Goal: Book appointment/travel/reservation

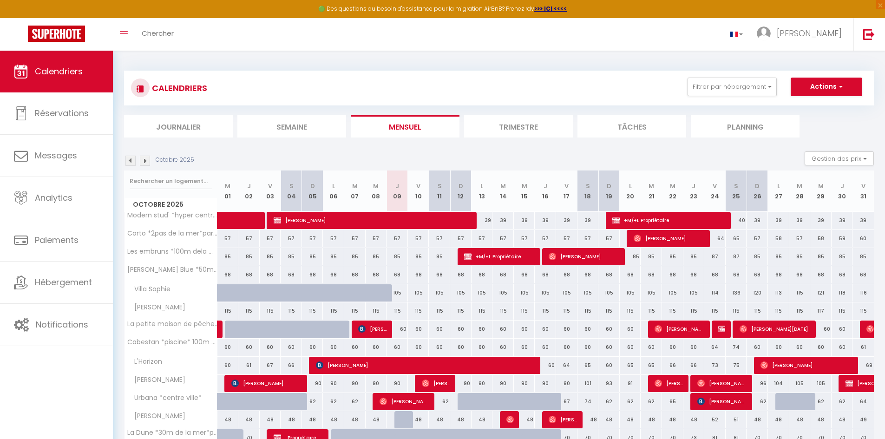
click at [132, 161] on img at bounding box center [130, 161] width 10 height 10
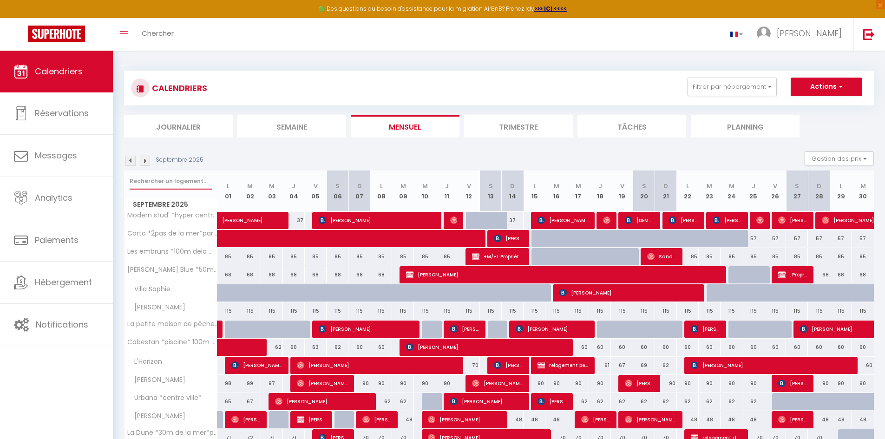
click at [148, 175] on input "text" at bounding box center [171, 181] width 82 height 17
click at [149, 175] on input "12" at bounding box center [171, 181] width 82 height 17
click at [151, 175] on input "12" at bounding box center [171, 181] width 82 height 17
click at [142, 177] on input "12" at bounding box center [171, 181] width 82 height 17
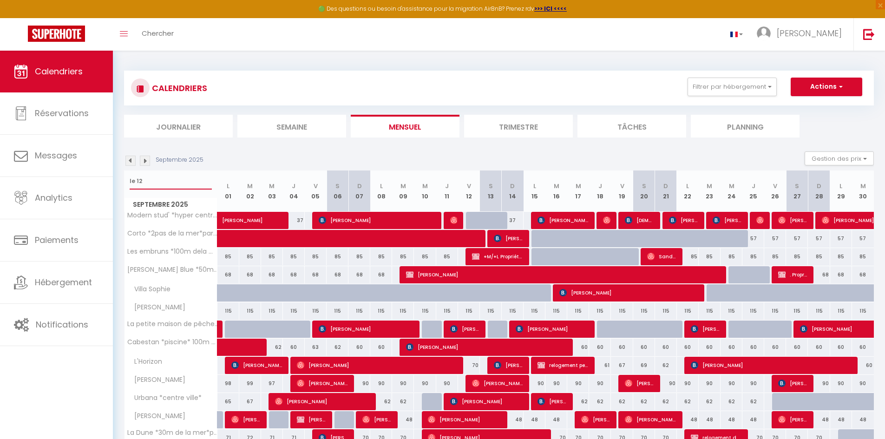
type input "le 12"
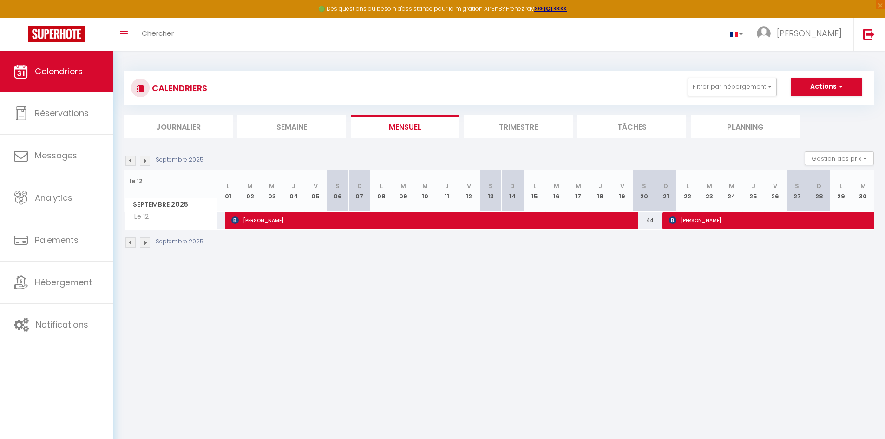
click at [133, 161] on img at bounding box center [130, 161] width 10 height 10
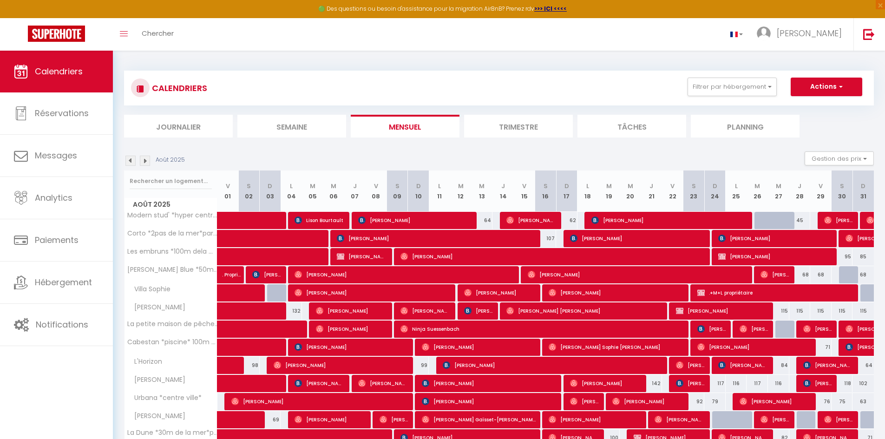
click at [145, 162] on img at bounding box center [145, 161] width 10 height 10
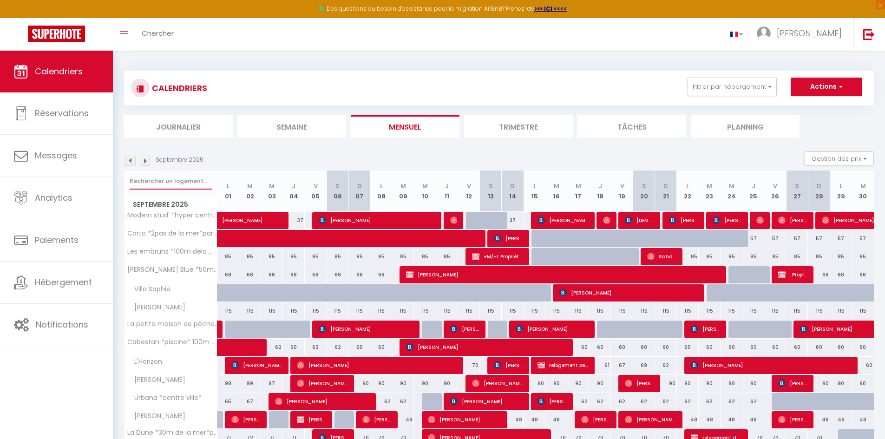
click at [160, 176] on input "text" at bounding box center [171, 181] width 82 height 17
type input "ti maen"
